Goal: Task Accomplishment & Management: Manage account settings

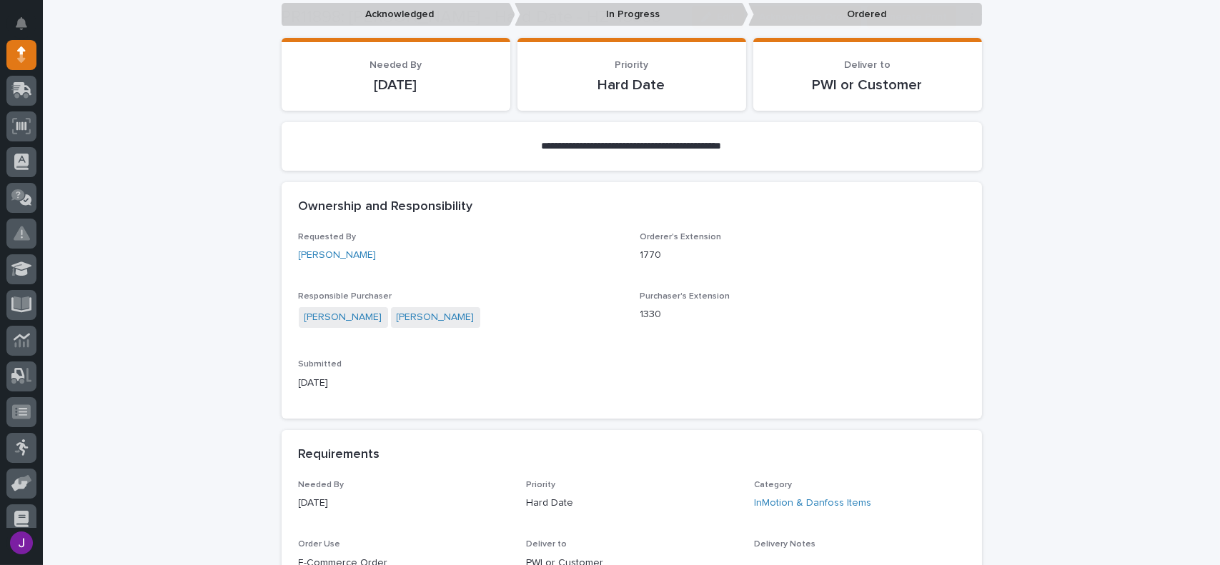
scroll to position [500, 0]
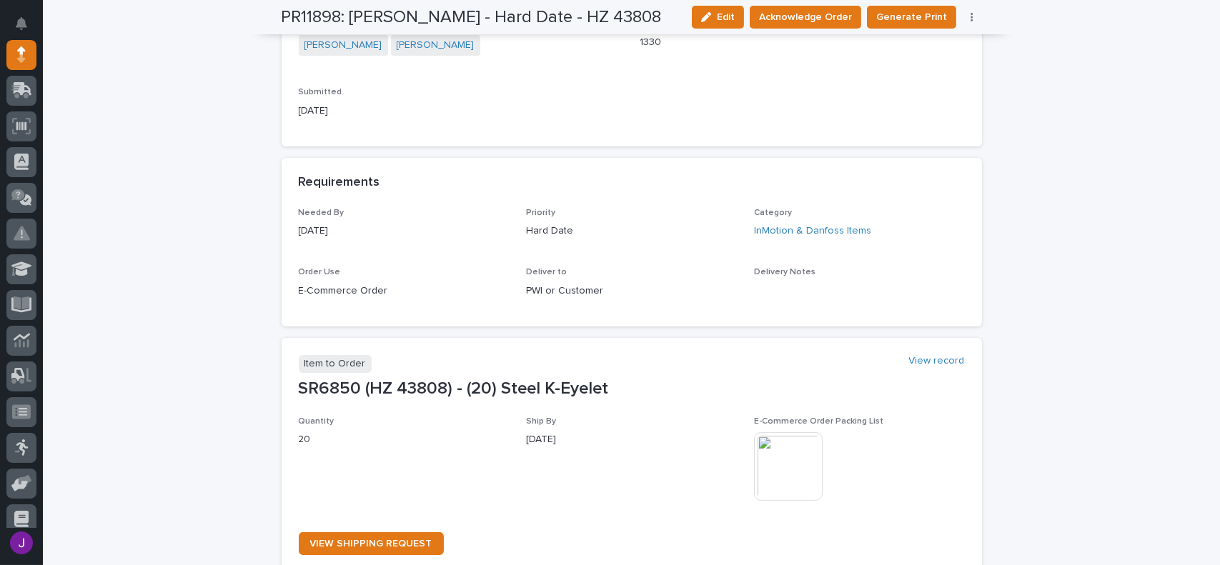
click at [791, 473] on img at bounding box center [788, 466] width 69 height 69
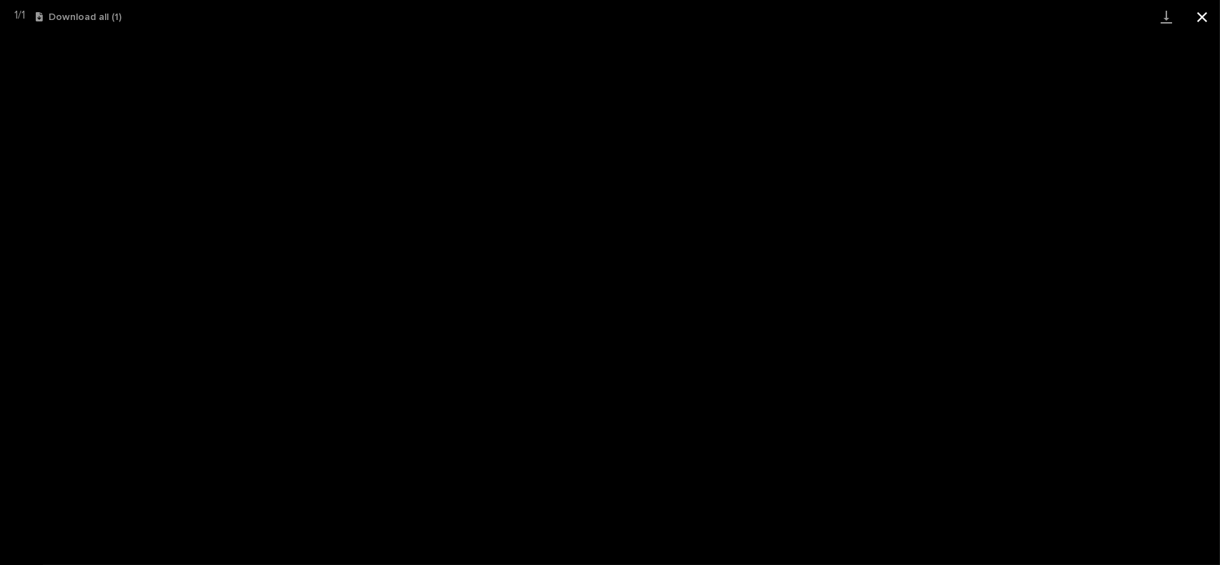
click at [1197, 19] on button "Close gallery" at bounding box center [1202, 17] width 36 height 34
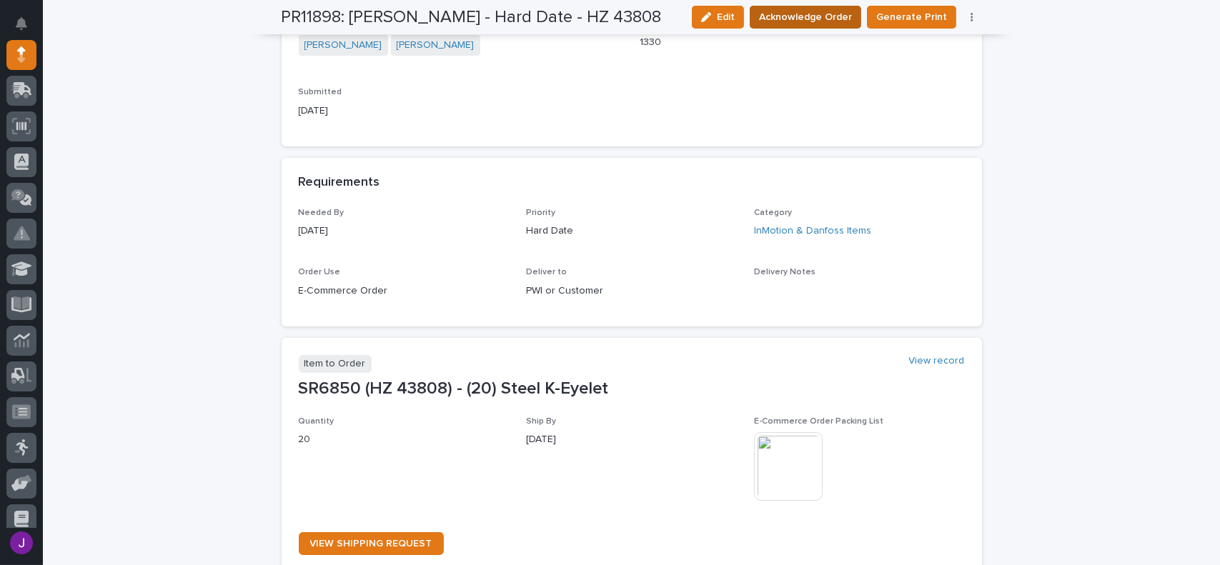
click at [797, 27] on button "Acknowledge Order" at bounding box center [804, 17] width 111 height 23
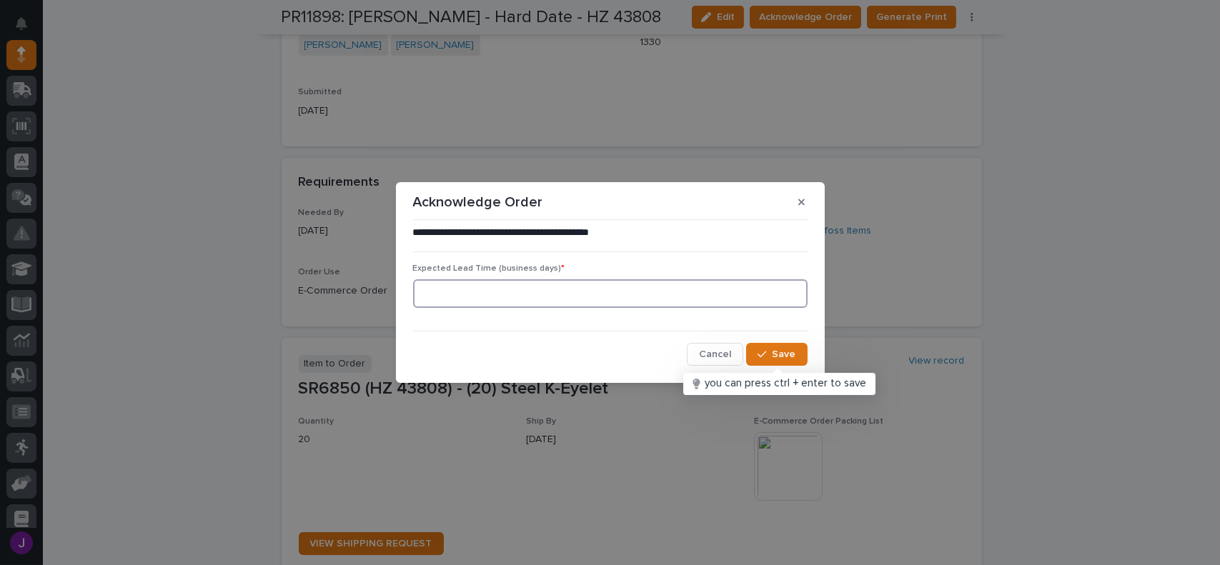
click at [450, 297] on input at bounding box center [610, 293] width 394 height 29
type input "1"
click at [792, 355] on span "Save" at bounding box center [784, 354] width 24 height 10
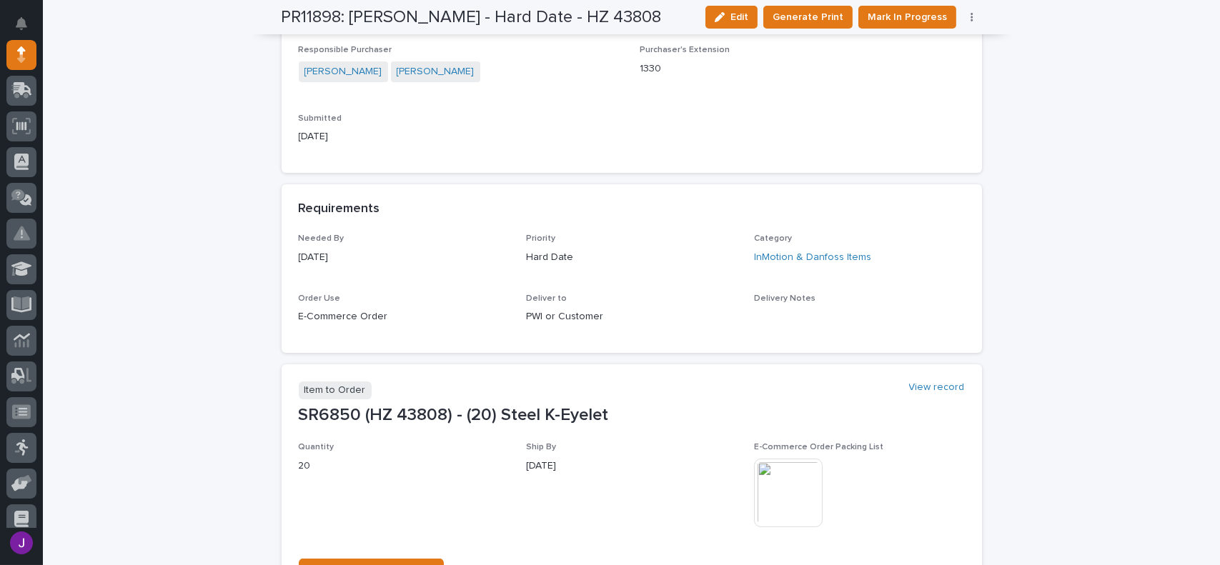
scroll to position [640, 0]
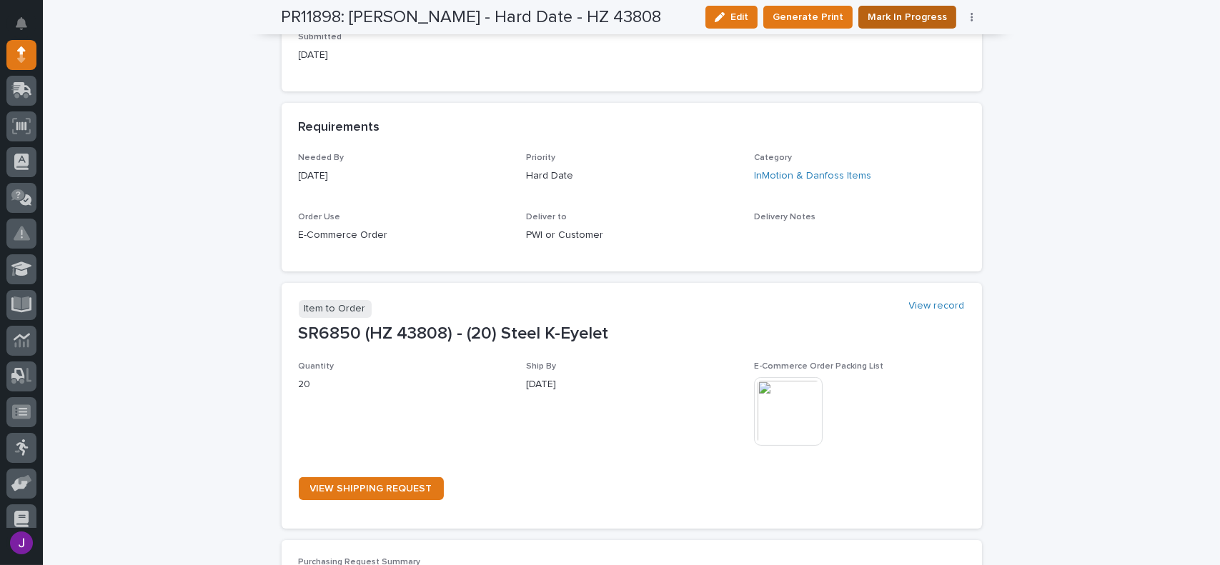
click at [892, 16] on span "Mark In Progress" at bounding box center [906, 17] width 79 height 14
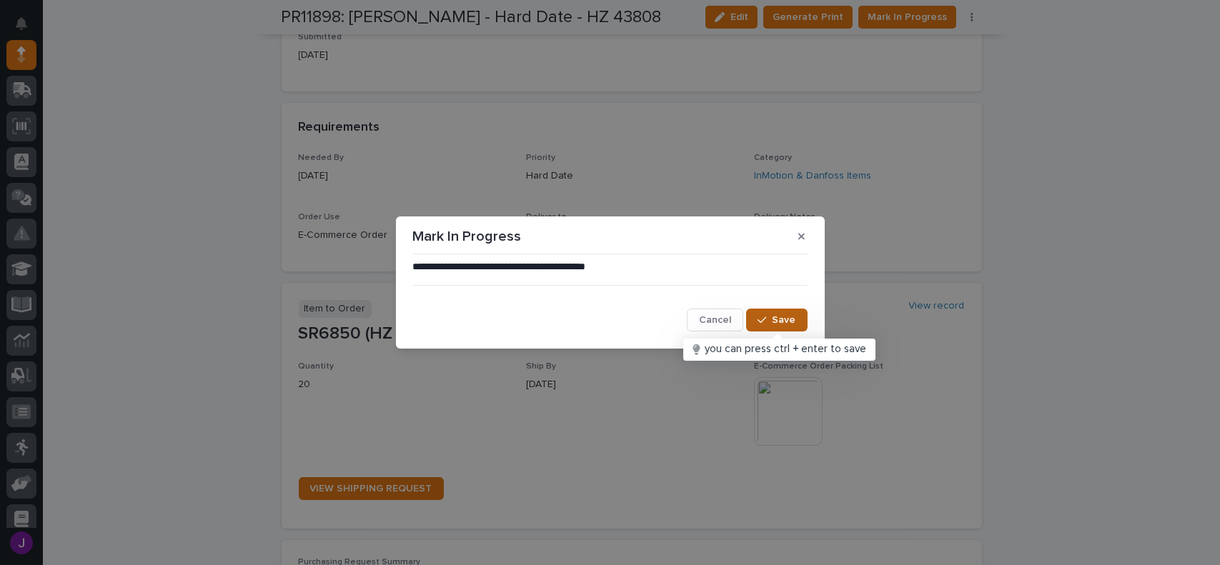
click at [792, 327] on button "Save" at bounding box center [776, 320] width 61 height 23
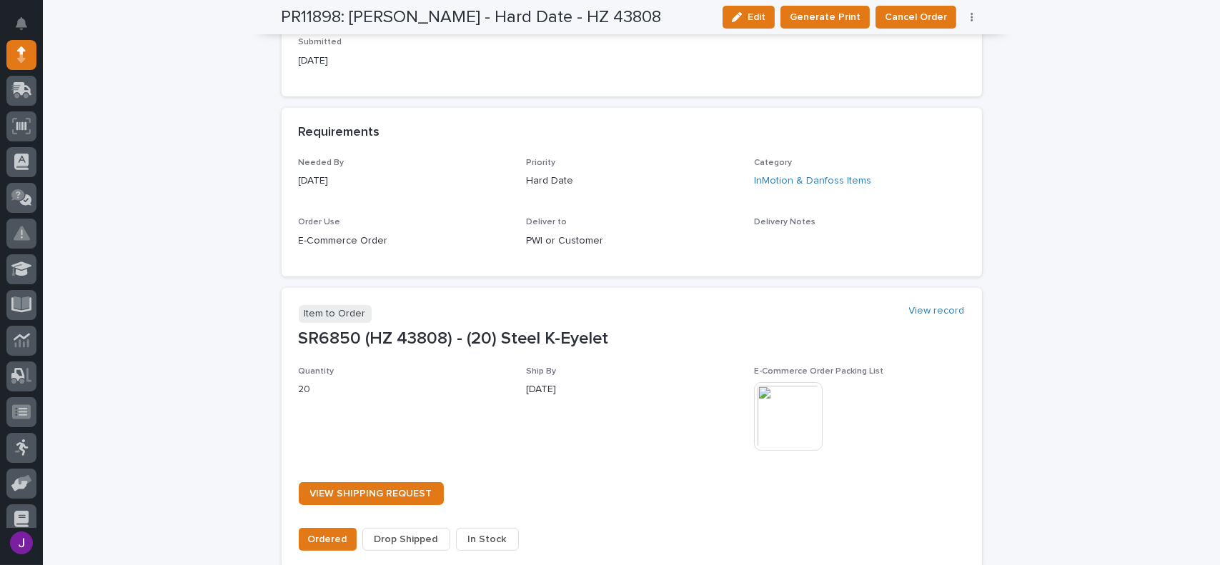
scroll to position [857, 0]
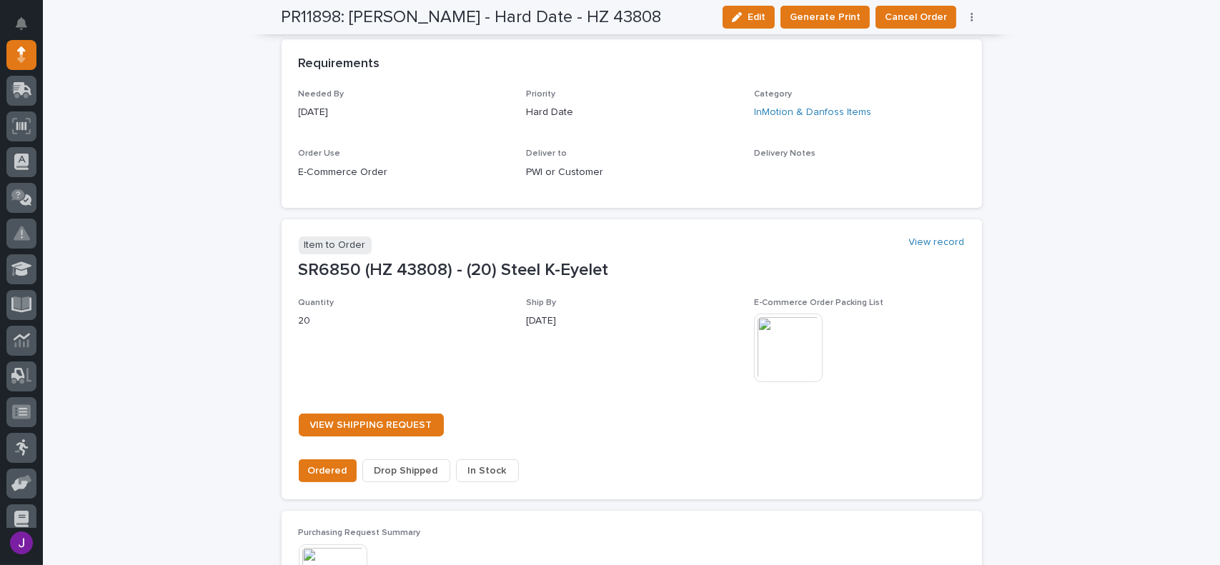
click at [488, 469] on span "In Stock" at bounding box center [487, 471] width 39 height 14
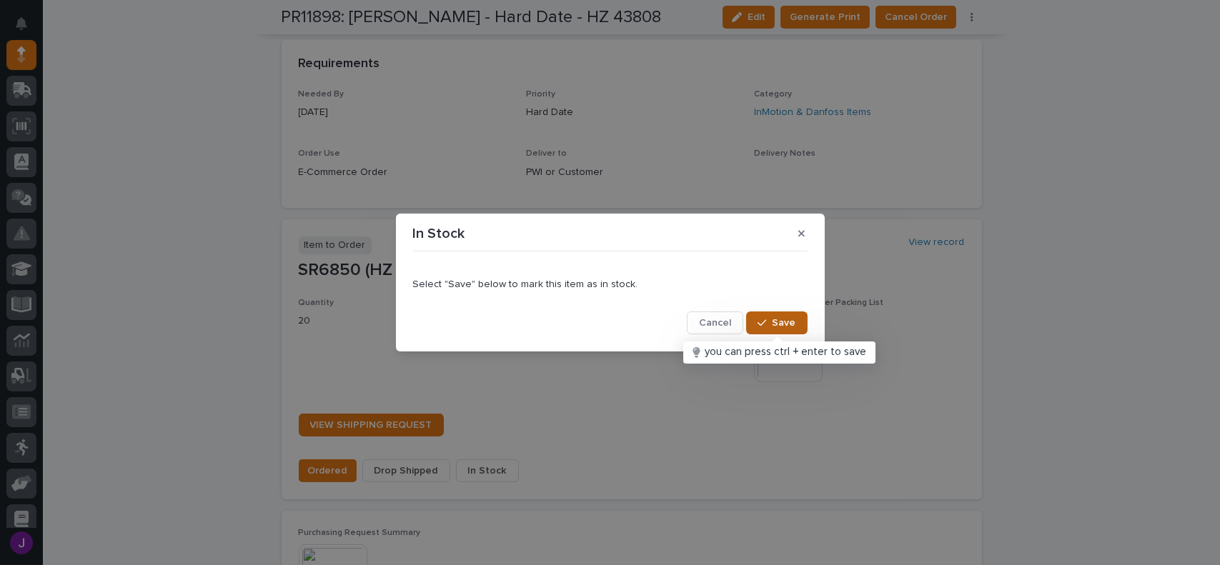
click at [766, 324] on icon "button" at bounding box center [761, 323] width 9 height 10
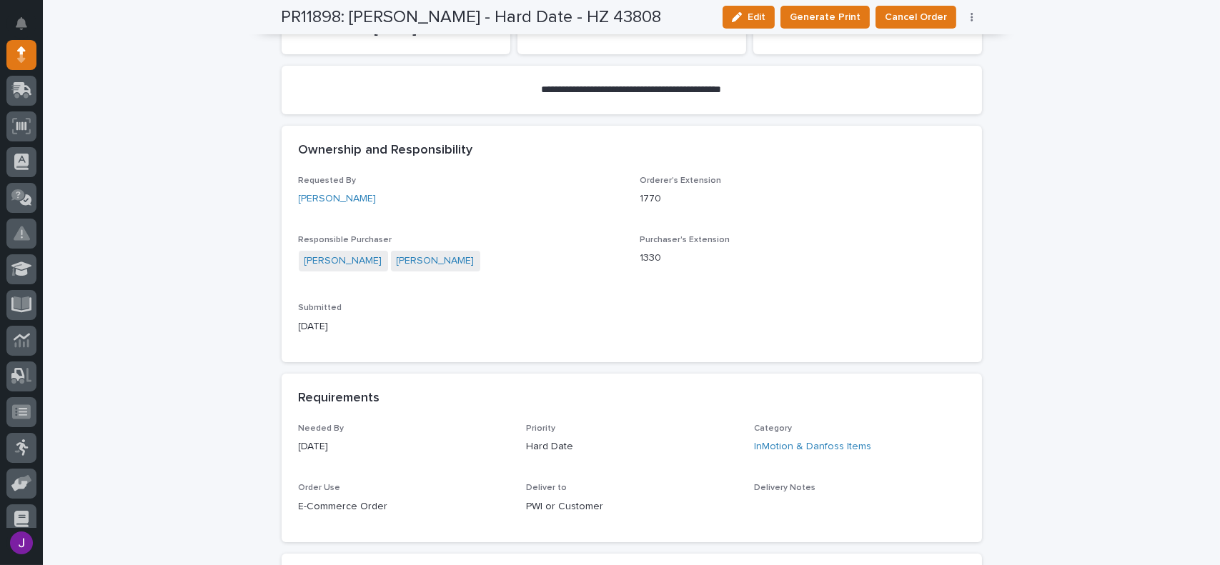
scroll to position [131, 0]
